Goal: Task Accomplishment & Management: Manage account settings

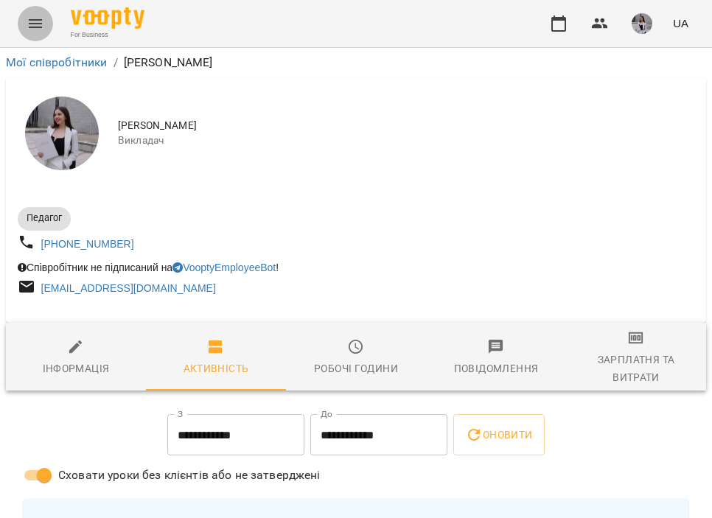
click at [40, 24] on icon "Menu" at bounding box center [36, 24] width 18 height 18
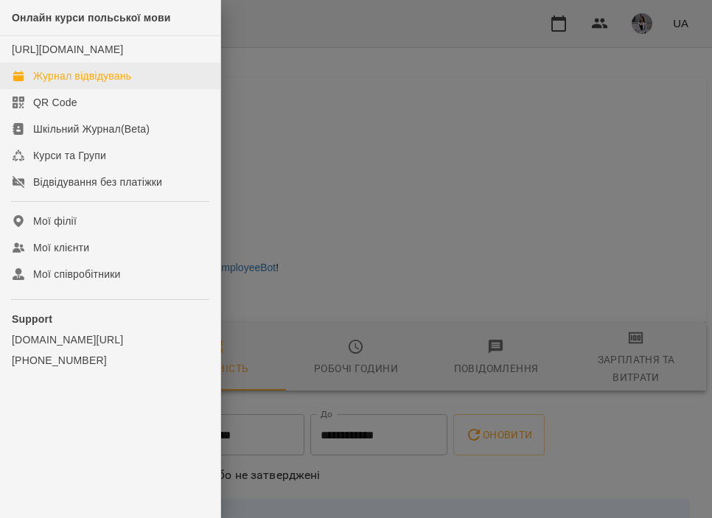
click at [86, 83] on div "Журнал відвідувань" at bounding box center [82, 76] width 98 height 15
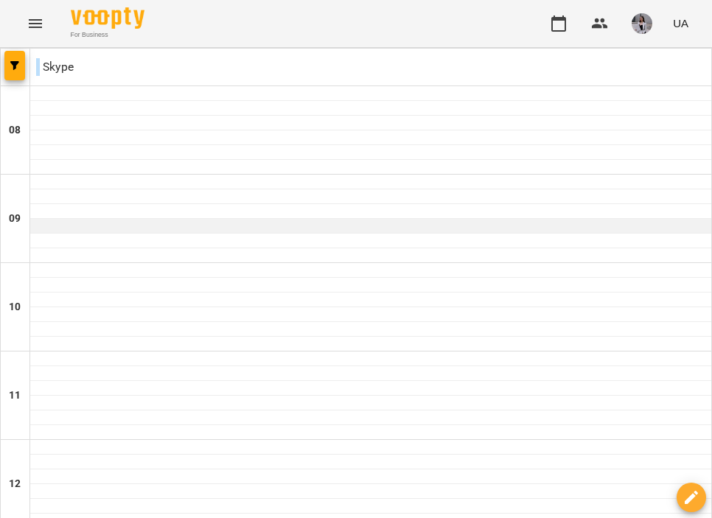
scroll to position [658, 0]
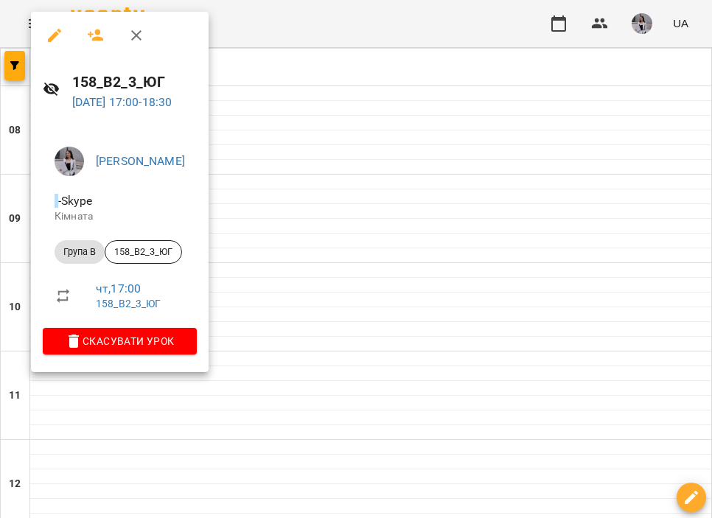
click at [448, 490] on div at bounding box center [356, 259] width 712 height 518
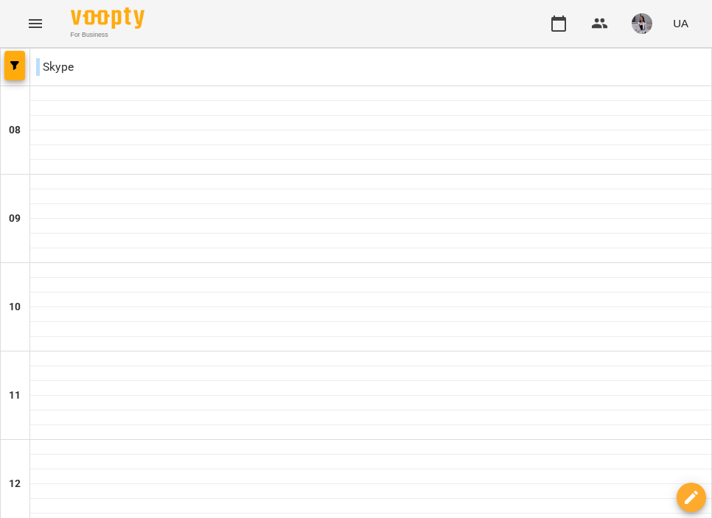
type input "**********"
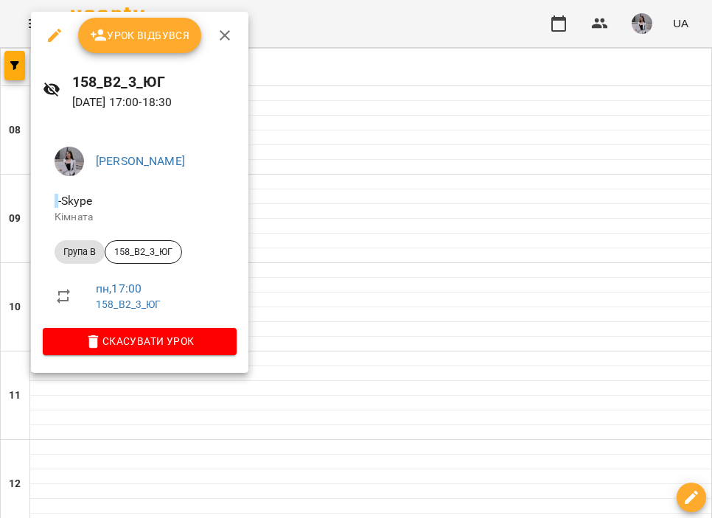
click at [136, 44] on span "Урок відбувся" at bounding box center [140, 36] width 100 height 18
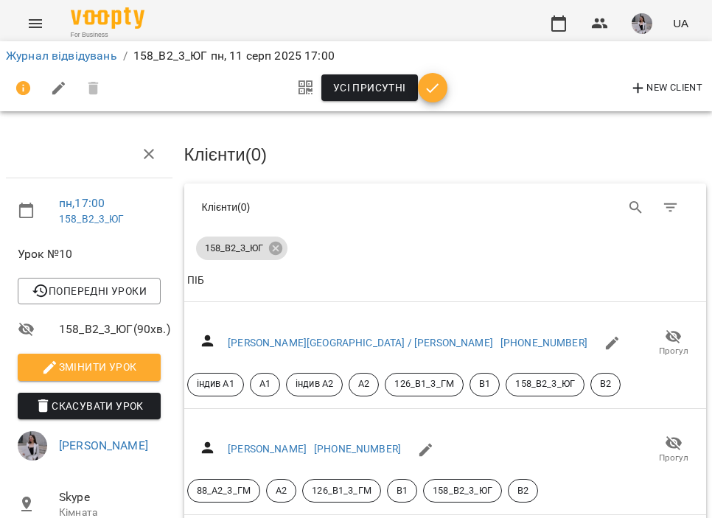
scroll to position [73, 0]
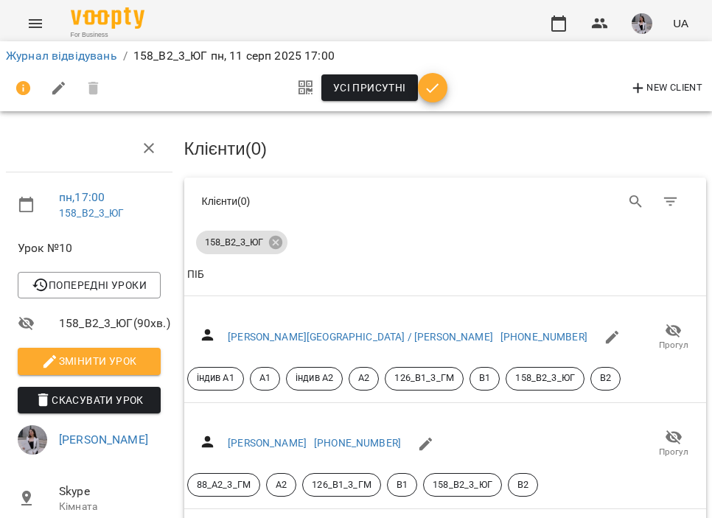
click at [437, 96] on icon "button" at bounding box center [433, 89] width 18 height 18
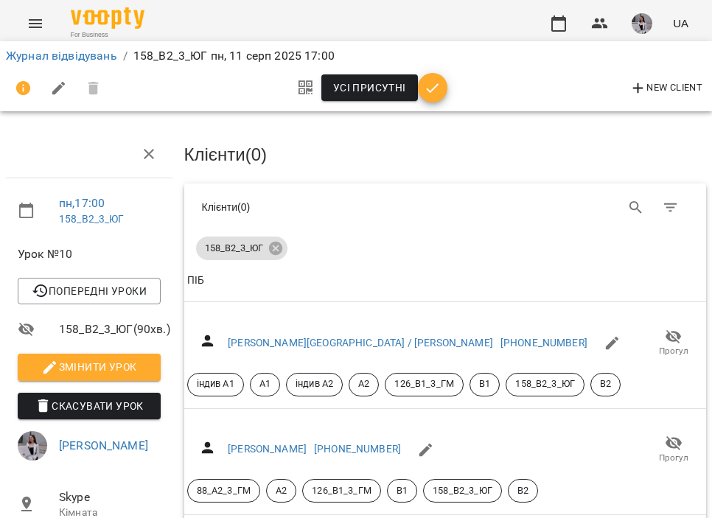
scroll to position [-3, 0]
